Goal: Find contact information: Find contact information

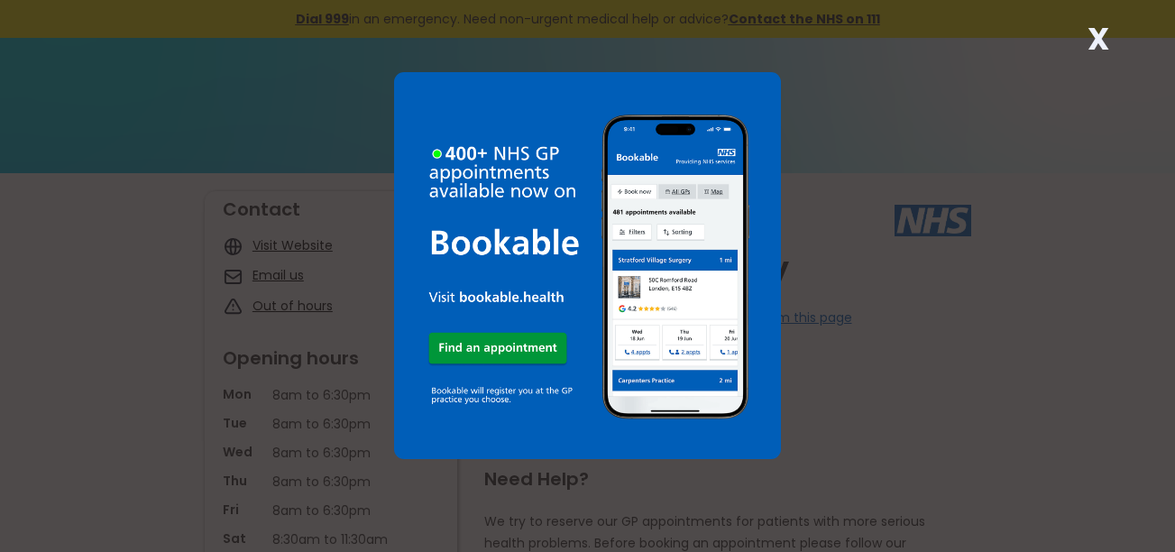
drag, startPoint x: 1096, startPoint y: 40, endPoint x: 1058, endPoint y: 80, distance: 55.5
click at [1096, 40] on strong "X" at bounding box center [1098, 38] width 22 height 43
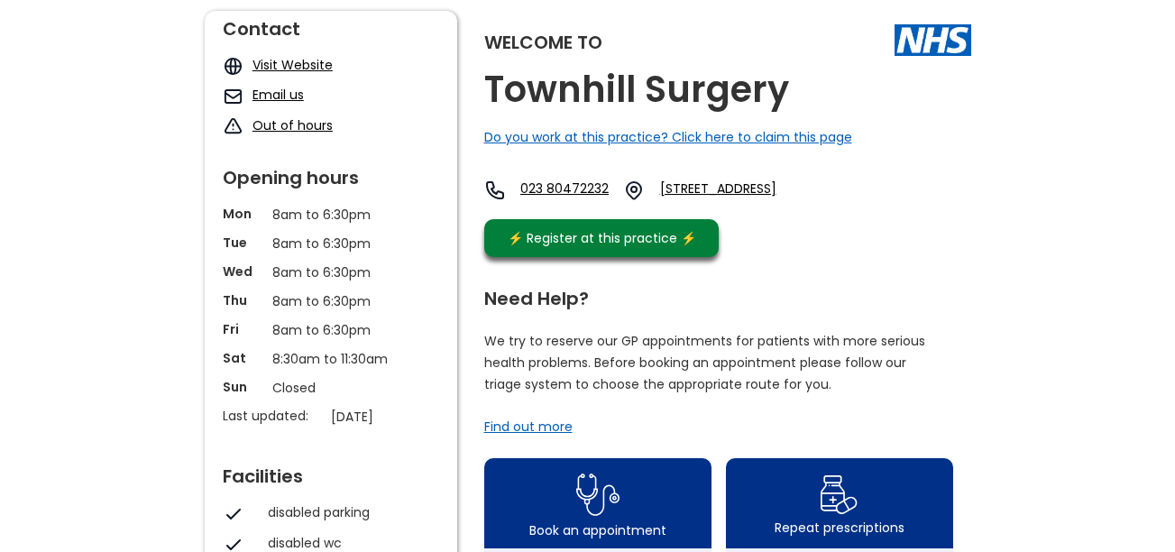
scroll to position [90, 0]
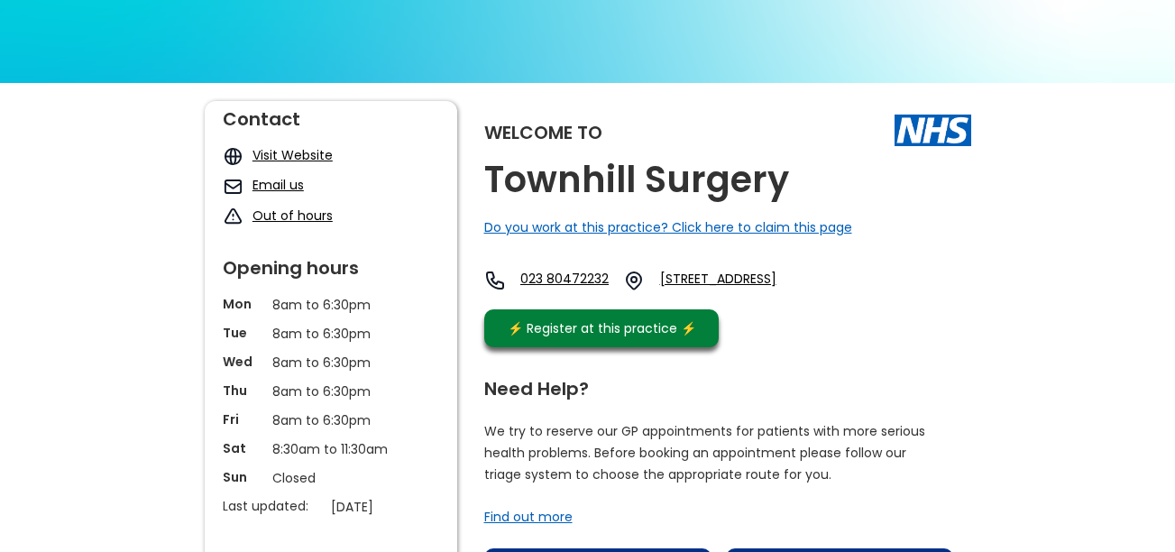
click at [837, 291] on link "[STREET_ADDRESS]" at bounding box center [748, 281] width 177 height 22
drag, startPoint x: 949, startPoint y: 326, endPoint x: 717, endPoint y: 274, distance: 238.4
click at [717, 274] on div "Welcome to Townhill Surgery Do you work at this practice? Click here to claim t…" at bounding box center [727, 228] width 487 height 255
copy link "[STREET_ADDRESS]"
click at [837, 300] on div "023 [STREET_ADDRESS]" at bounding box center [660, 285] width 352 height 31
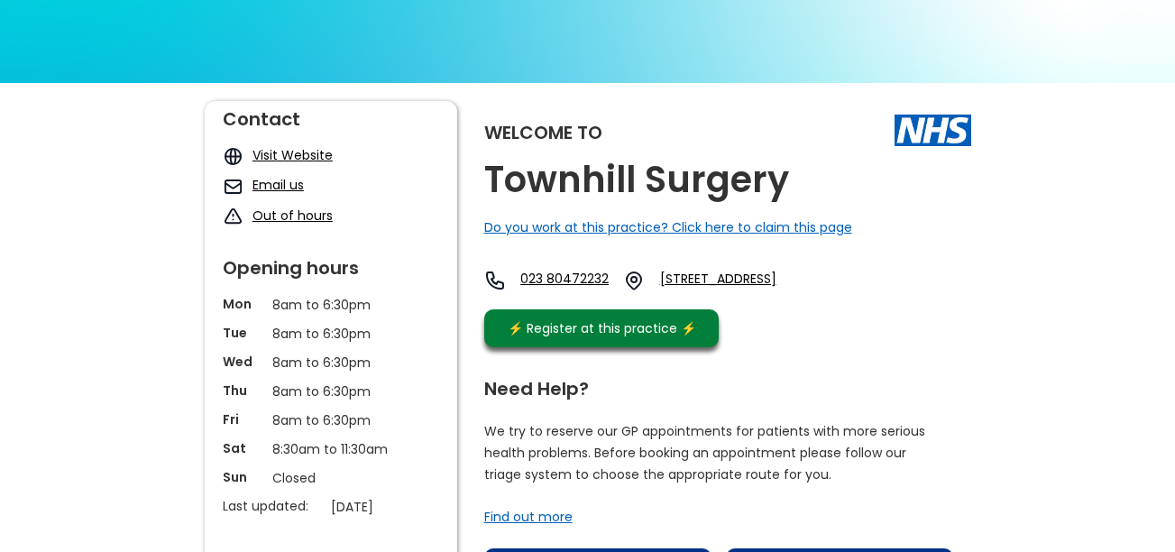
drag, startPoint x: 874, startPoint y: 327, endPoint x: 793, endPoint y: 305, distance: 84.2
click at [793, 305] on div "Welcome to Townhill Surgery Do you work at this practice? Click here to claim t…" at bounding box center [727, 228] width 487 height 255
copy link "So18 3ra, Engl"
click at [855, 434] on p "We try to reserve our GP appointments for patients with more serious health pro…" at bounding box center [705, 452] width 442 height 65
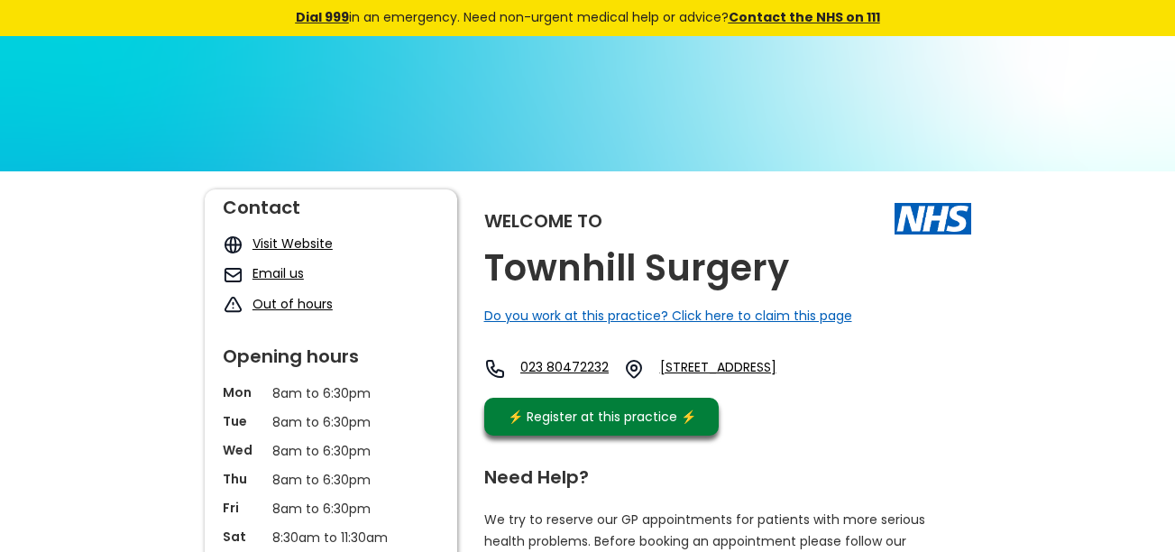
scroll to position [0, 0]
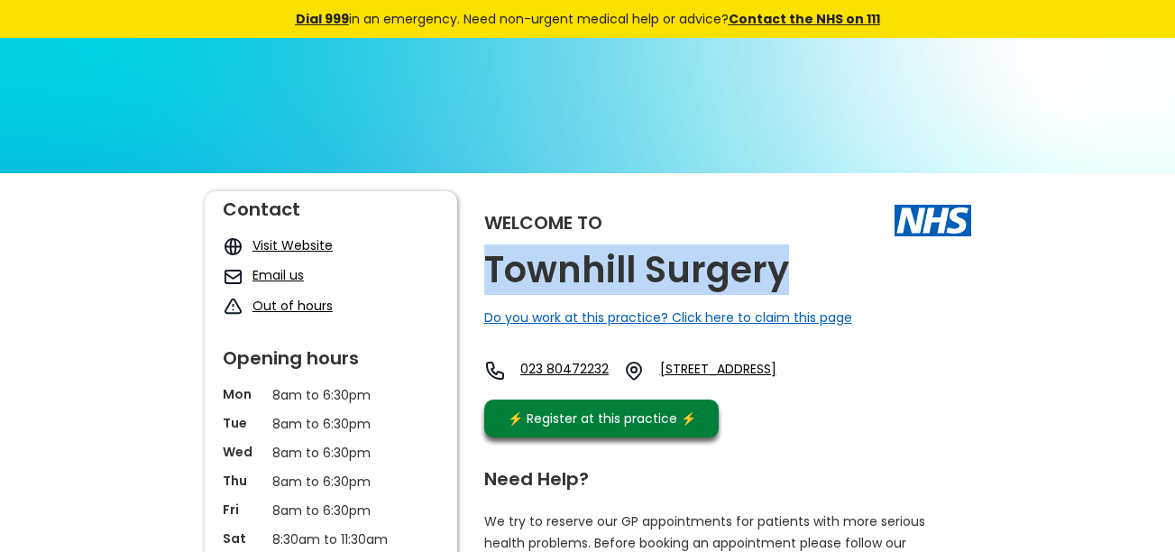
drag, startPoint x: 763, startPoint y: 274, endPoint x: 490, endPoint y: 275, distance: 273.1
click at [490, 275] on div "Welcome to Townhill Surgery Do you work at this practice? Click here to claim t…" at bounding box center [727, 318] width 487 height 255
copy h2 "Townhill Surgery"
